Goal: Task Accomplishment & Management: Manage account settings

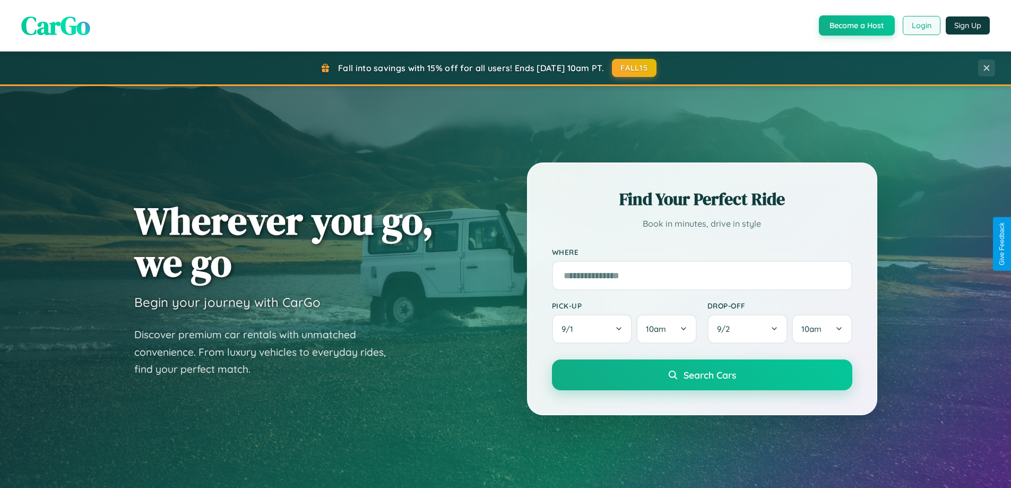
click at [921, 25] on button "Login" at bounding box center [922, 25] width 38 height 19
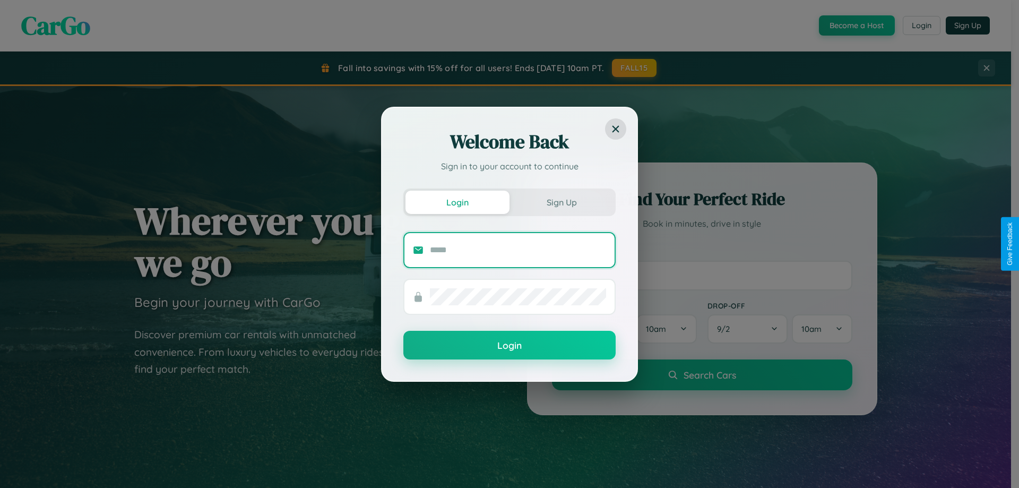
click at [518, 250] on input "text" at bounding box center [518, 250] width 176 height 17
type input "**********"
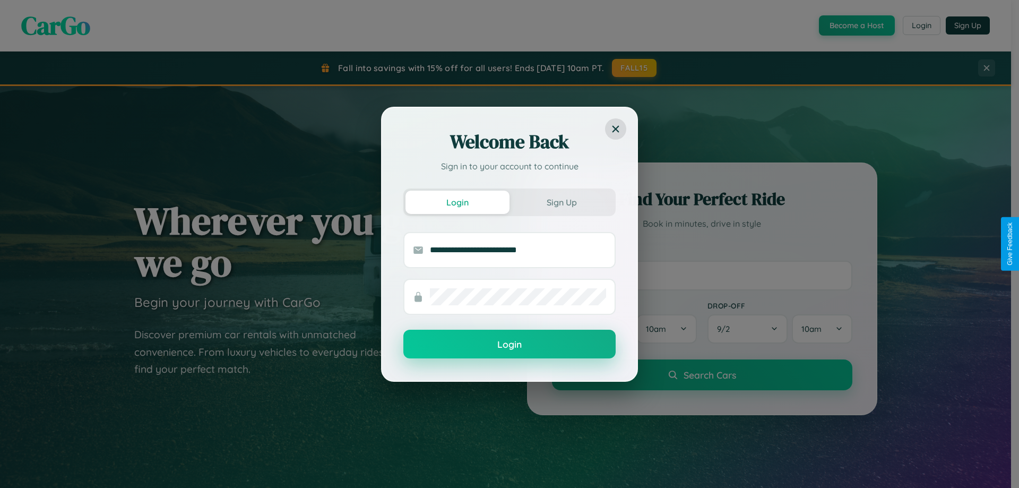
click at [510, 345] on button "Login" at bounding box center [510, 344] width 212 height 29
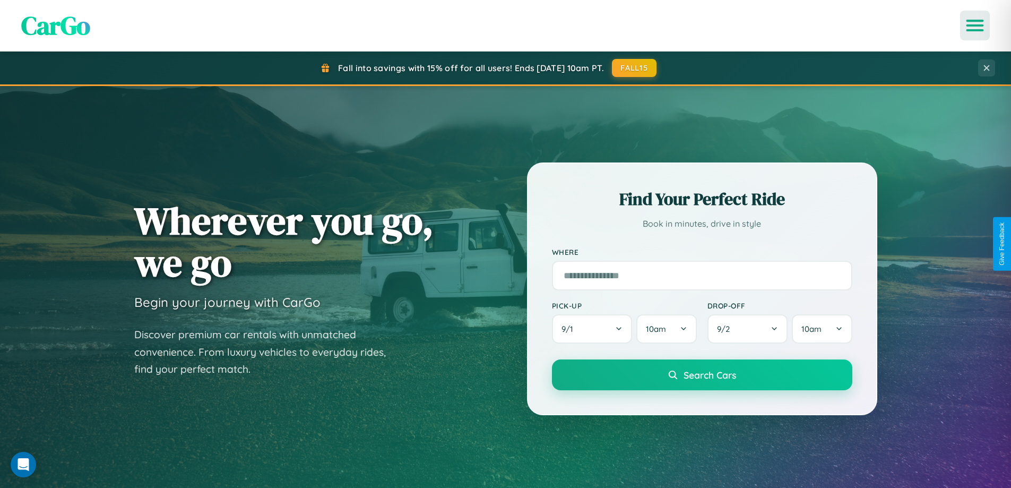
click at [975, 25] on icon "Open menu" at bounding box center [975, 26] width 15 height 10
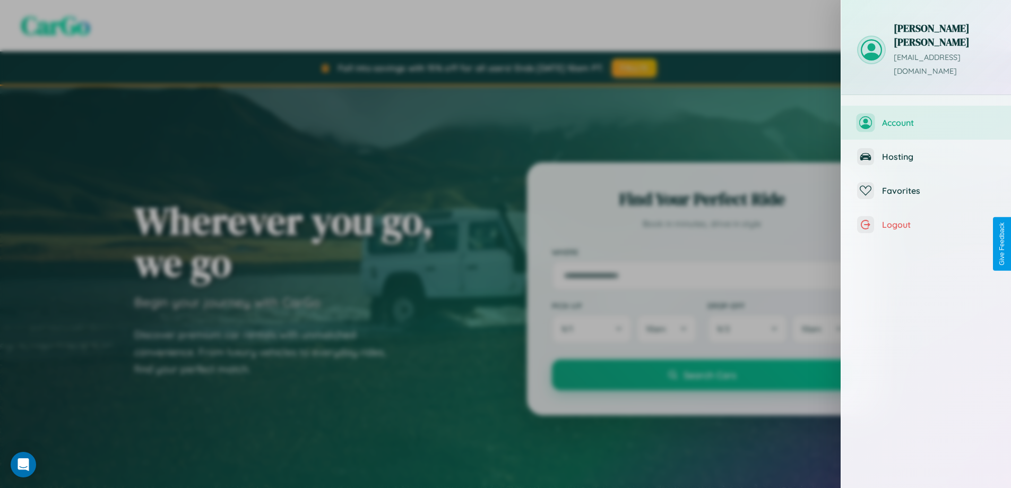
click at [927, 117] on span "Account" at bounding box center [938, 122] width 113 height 11
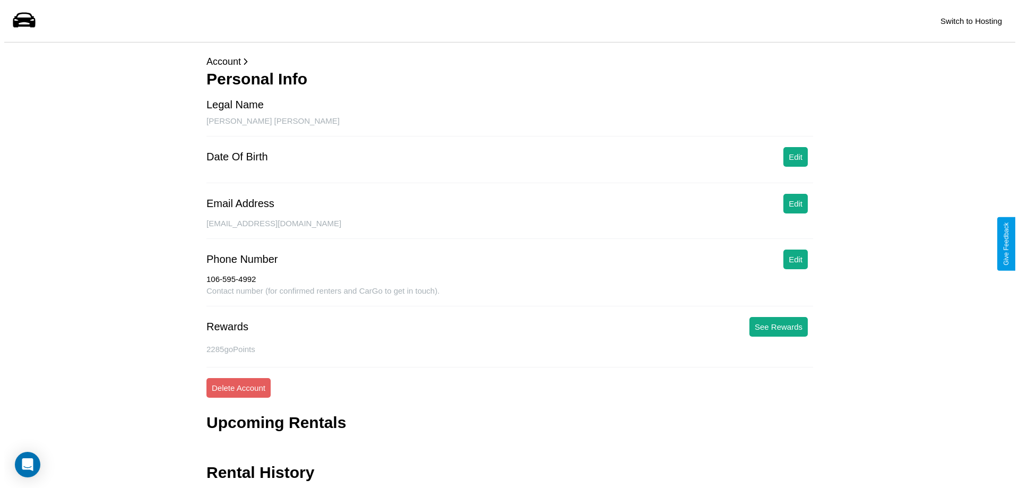
scroll to position [35, 0]
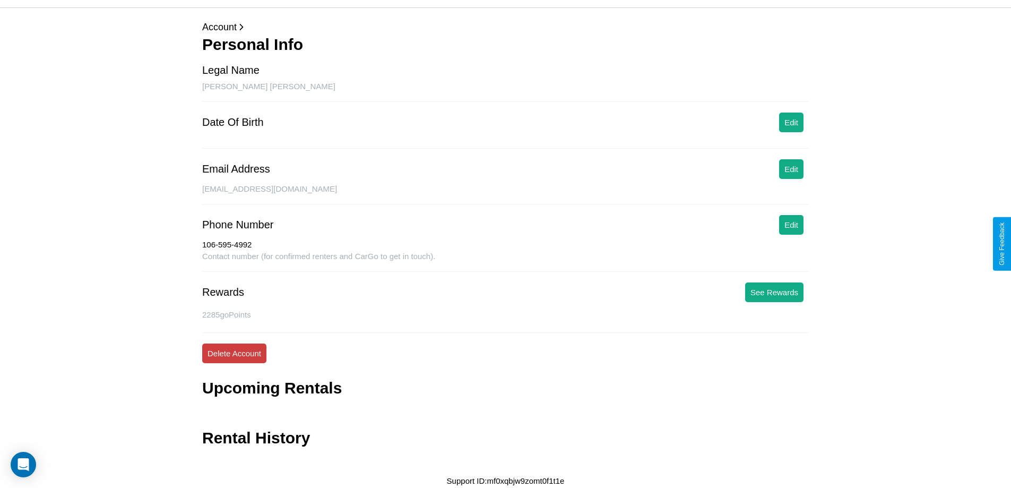
click at [234, 353] on button "Delete Account" at bounding box center [234, 354] width 64 height 20
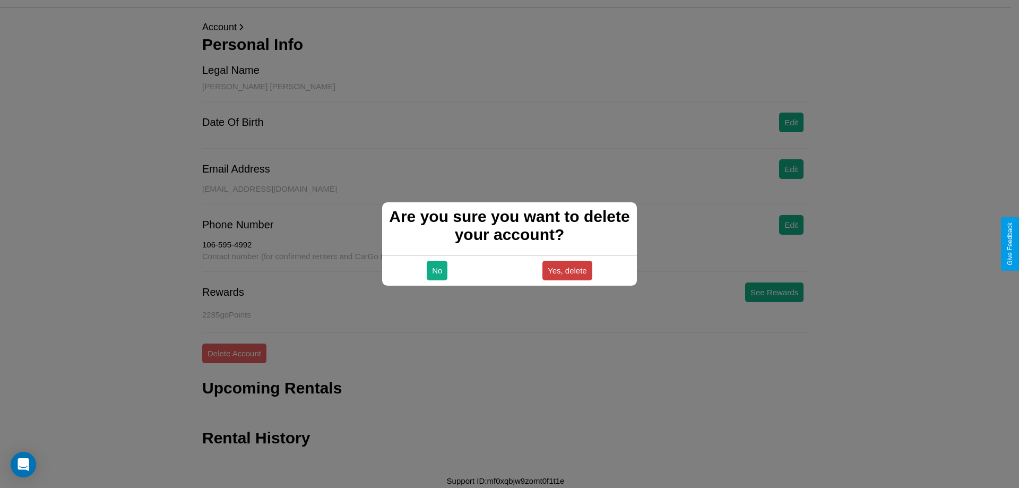
click at [567, 270] on button "Yes, delete" at bounding box center [568, 271] width 50 height 20
